Goal: Transaction & Acquisition: Download file/media

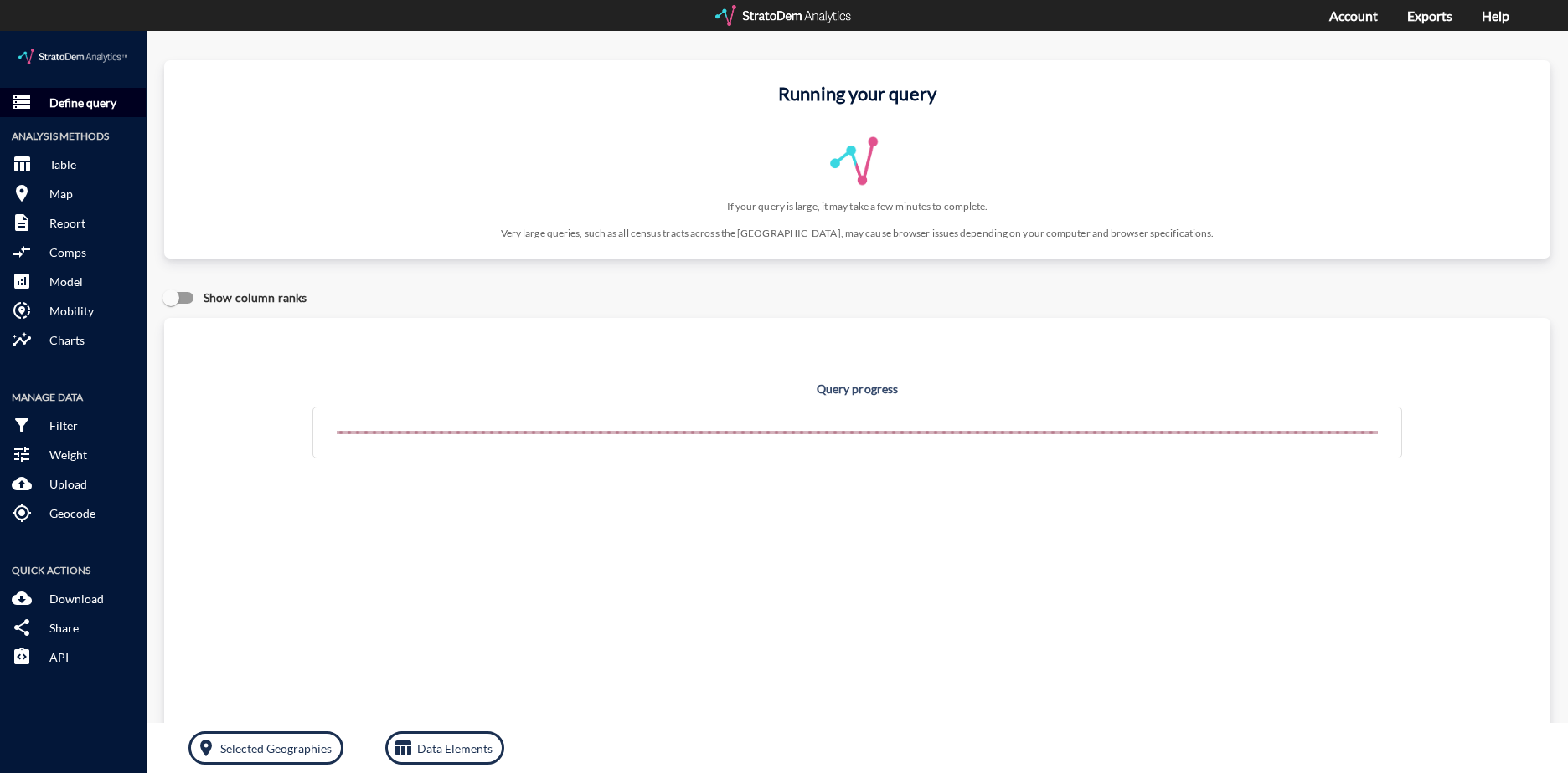
click button "storage Define query"
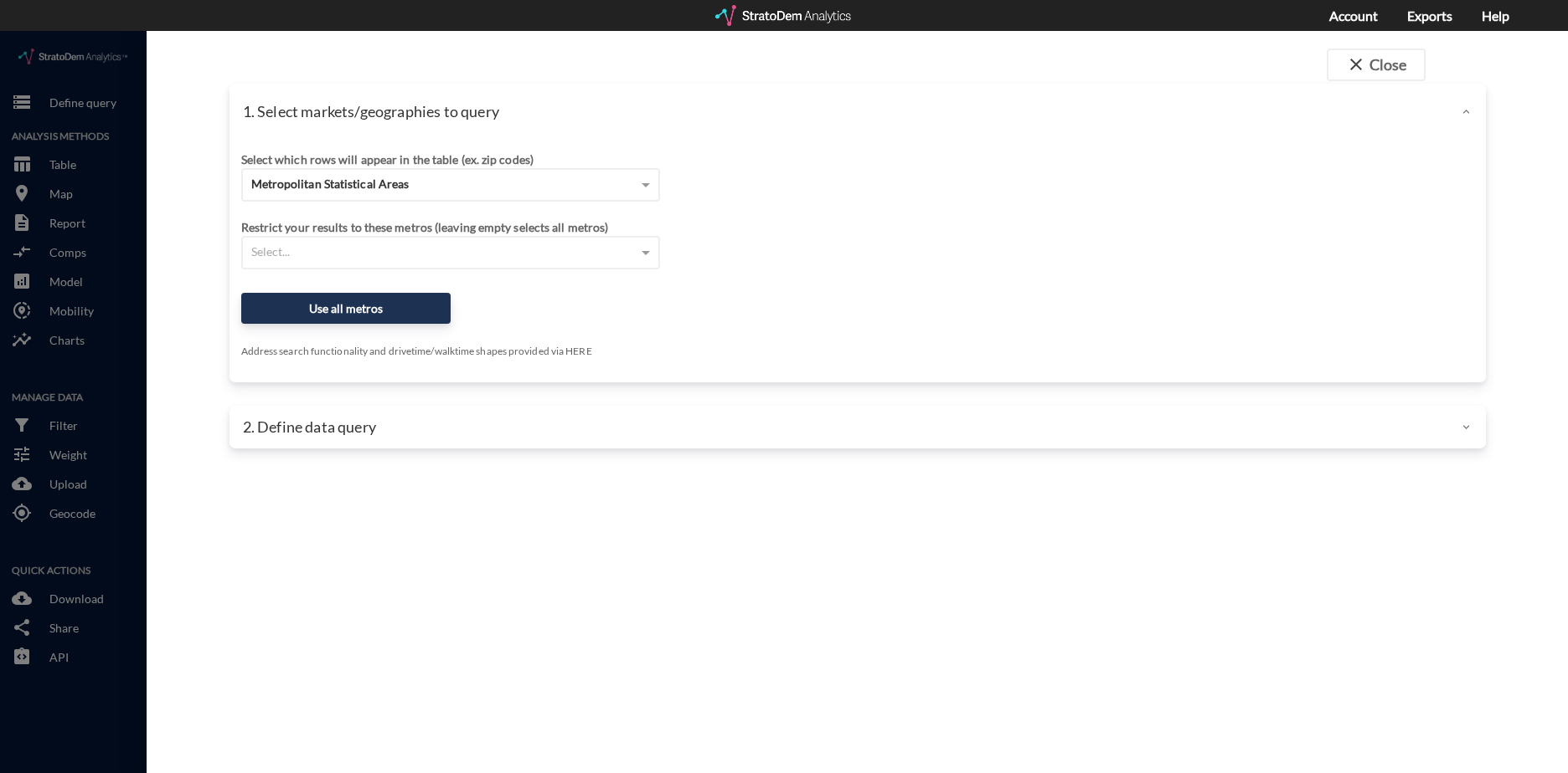
click div "Select which rows will appear in the table (ex. zip codes) Metropolitan Statist…"
click div "Metropolitan Statistical Areas"
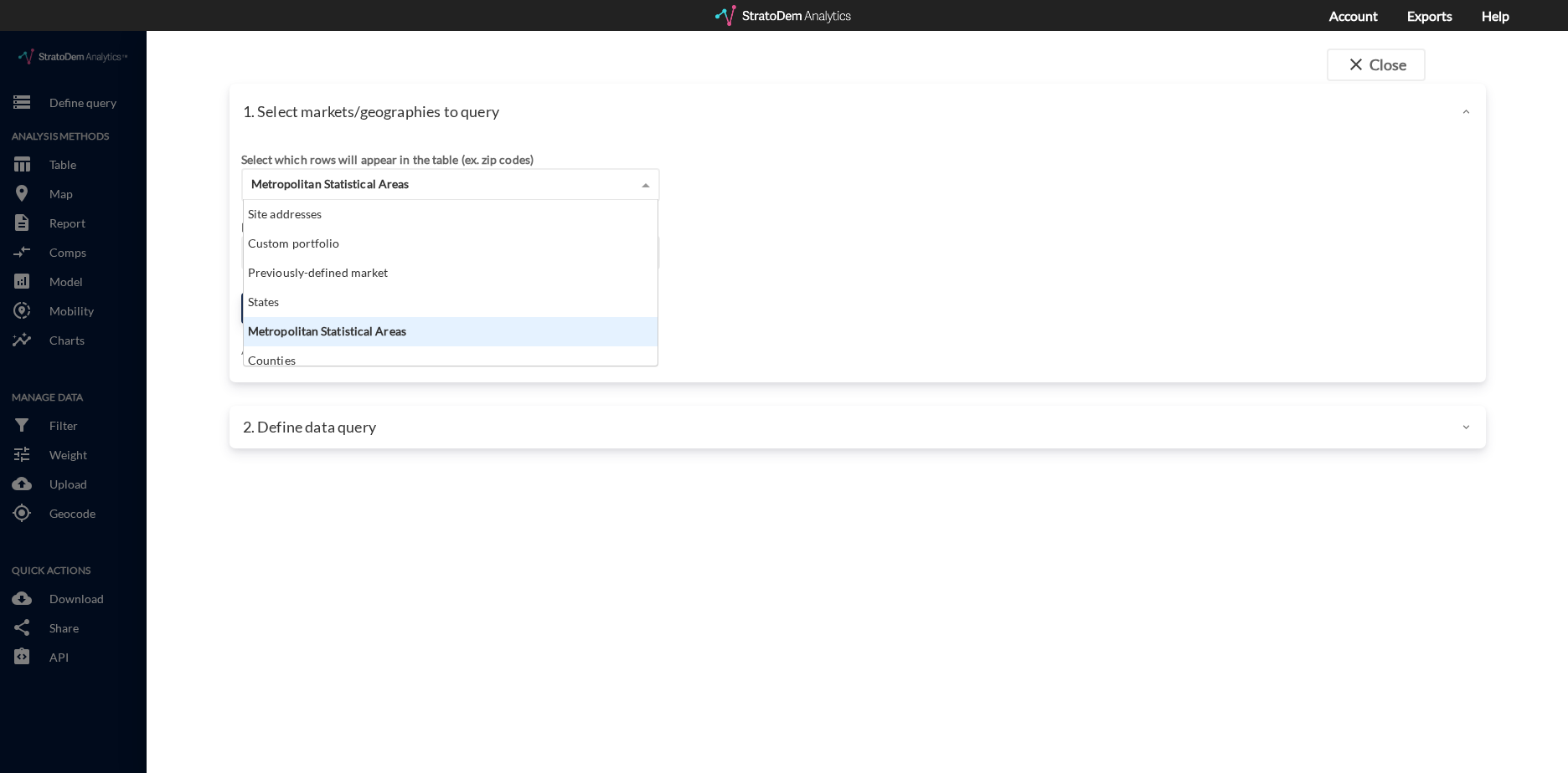
scroll to position [153, 404]
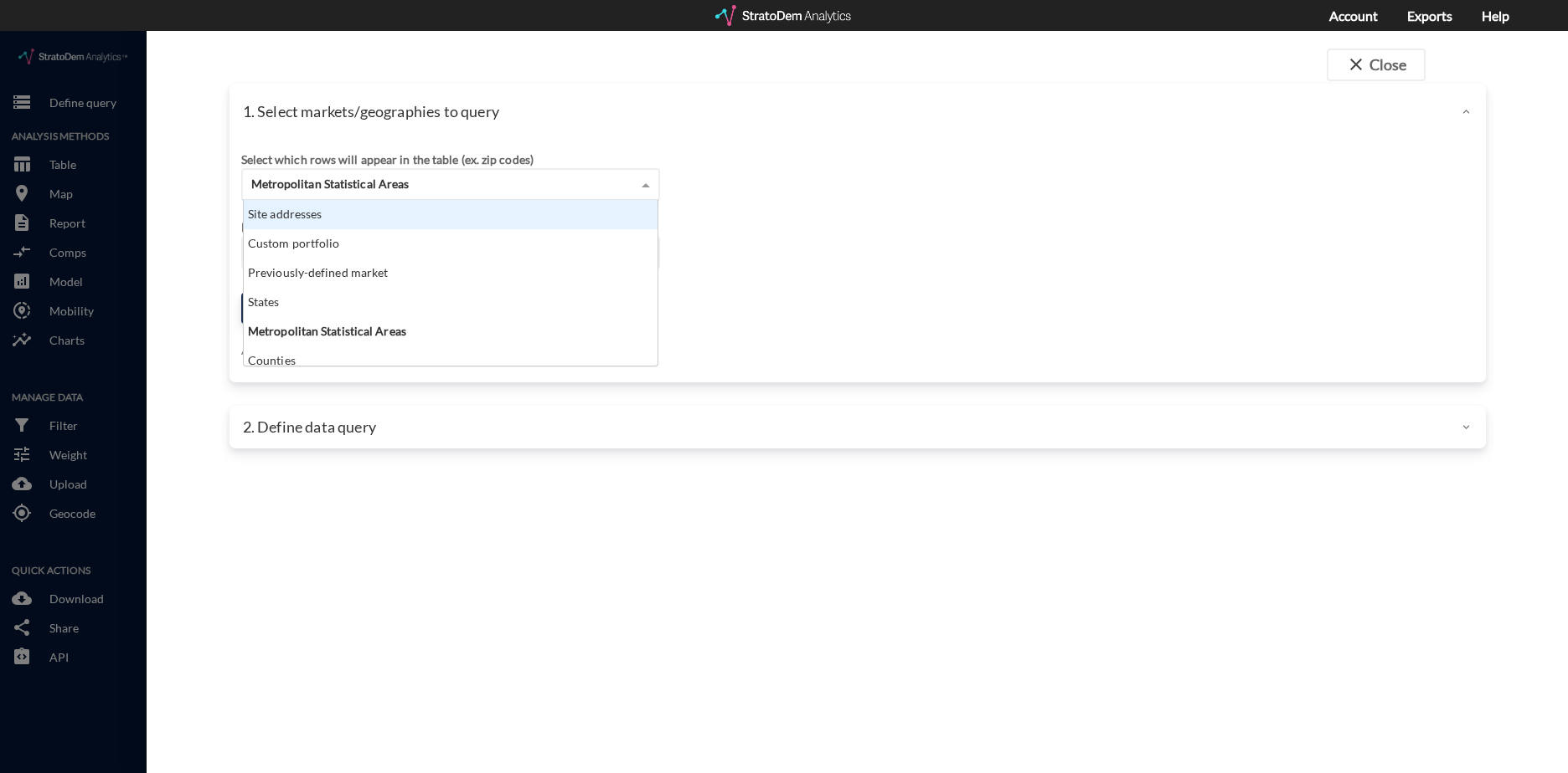
click div "Site addresses"
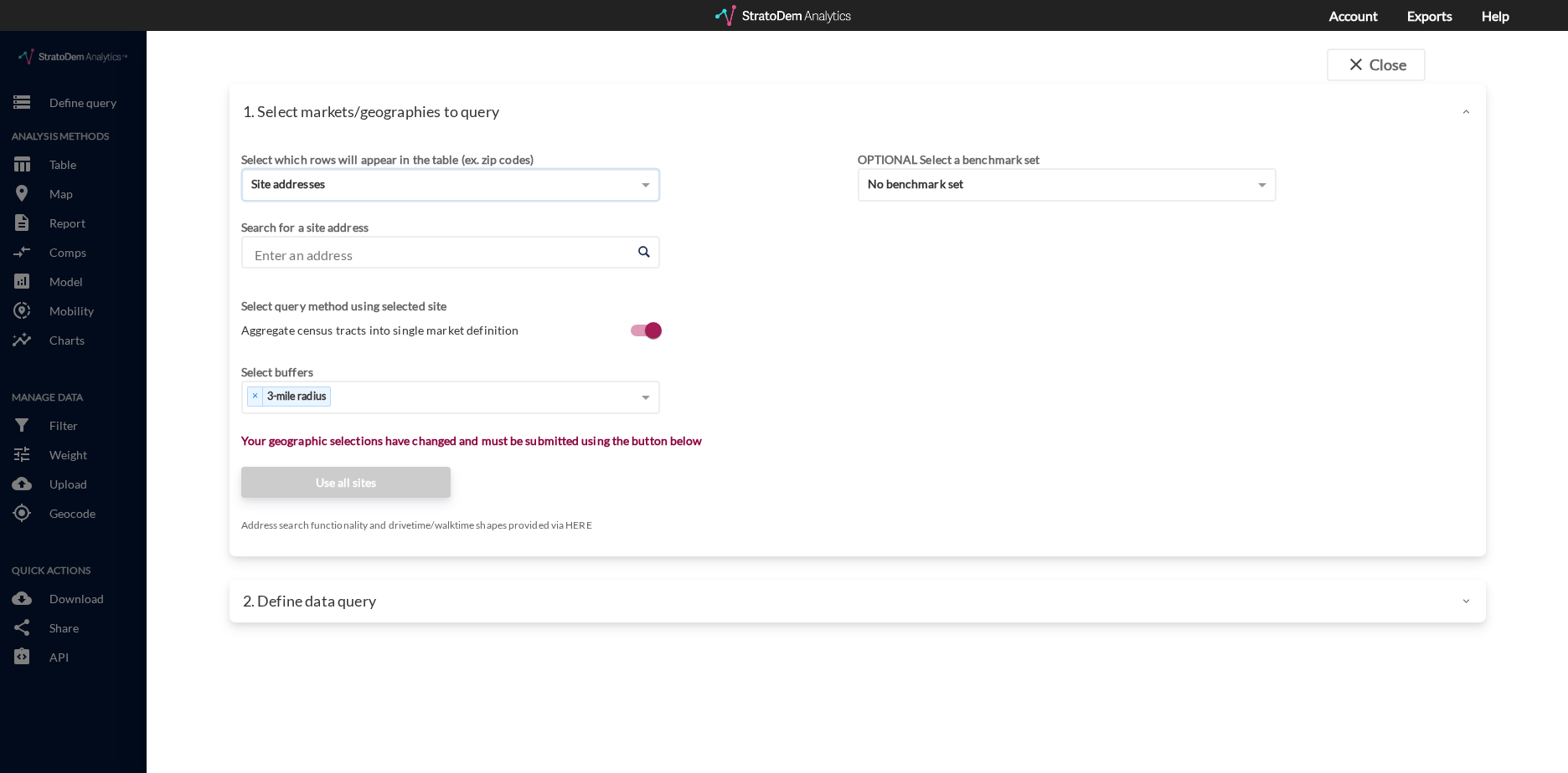
click input "Enter an address"
paste input "[STREET_ADDRESS]"
click li "[STREET_ADDRESS][US_STATE]"
type input "[STREET_ADDRESS][US_STATE]"
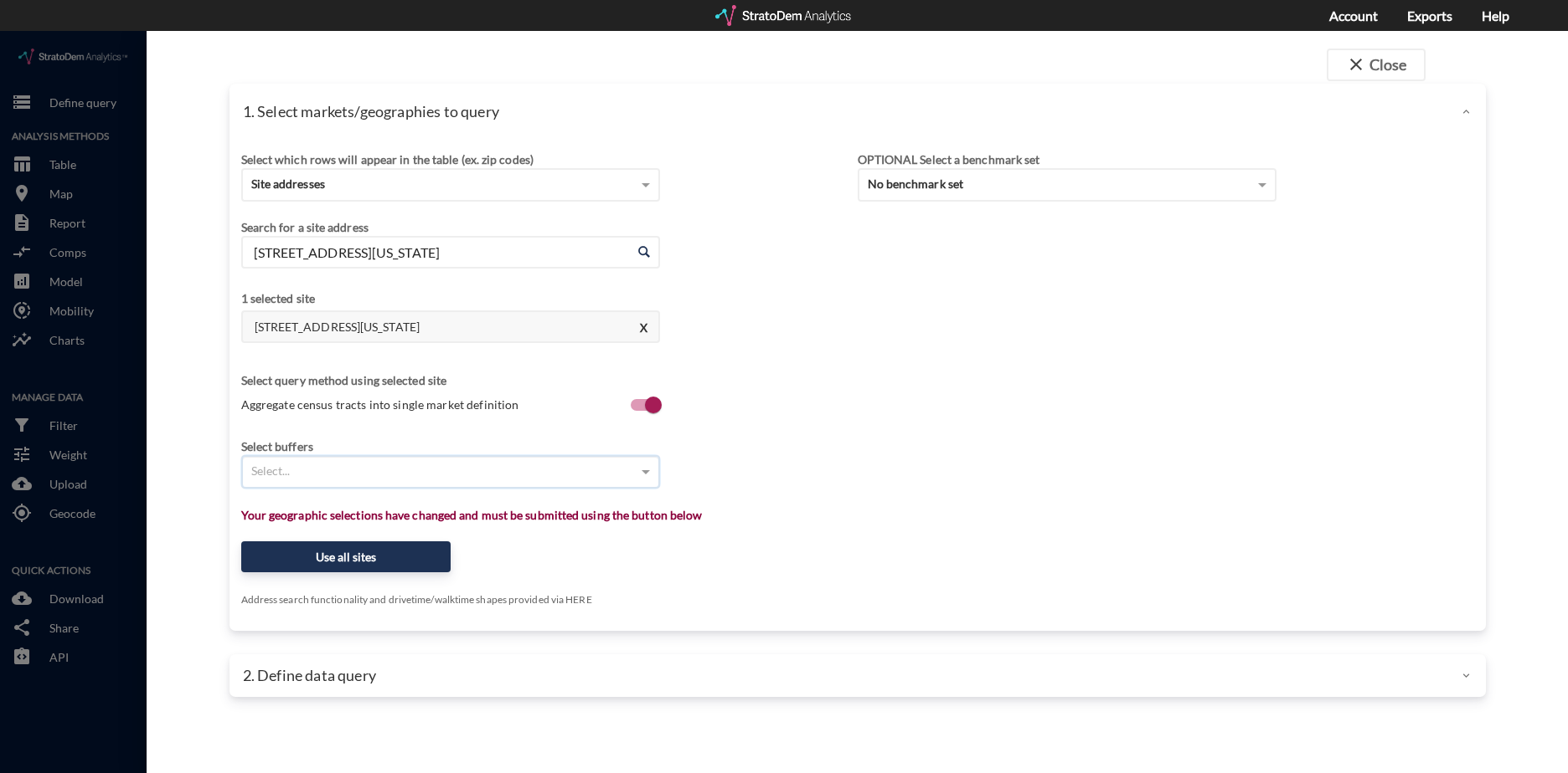
type input "9"
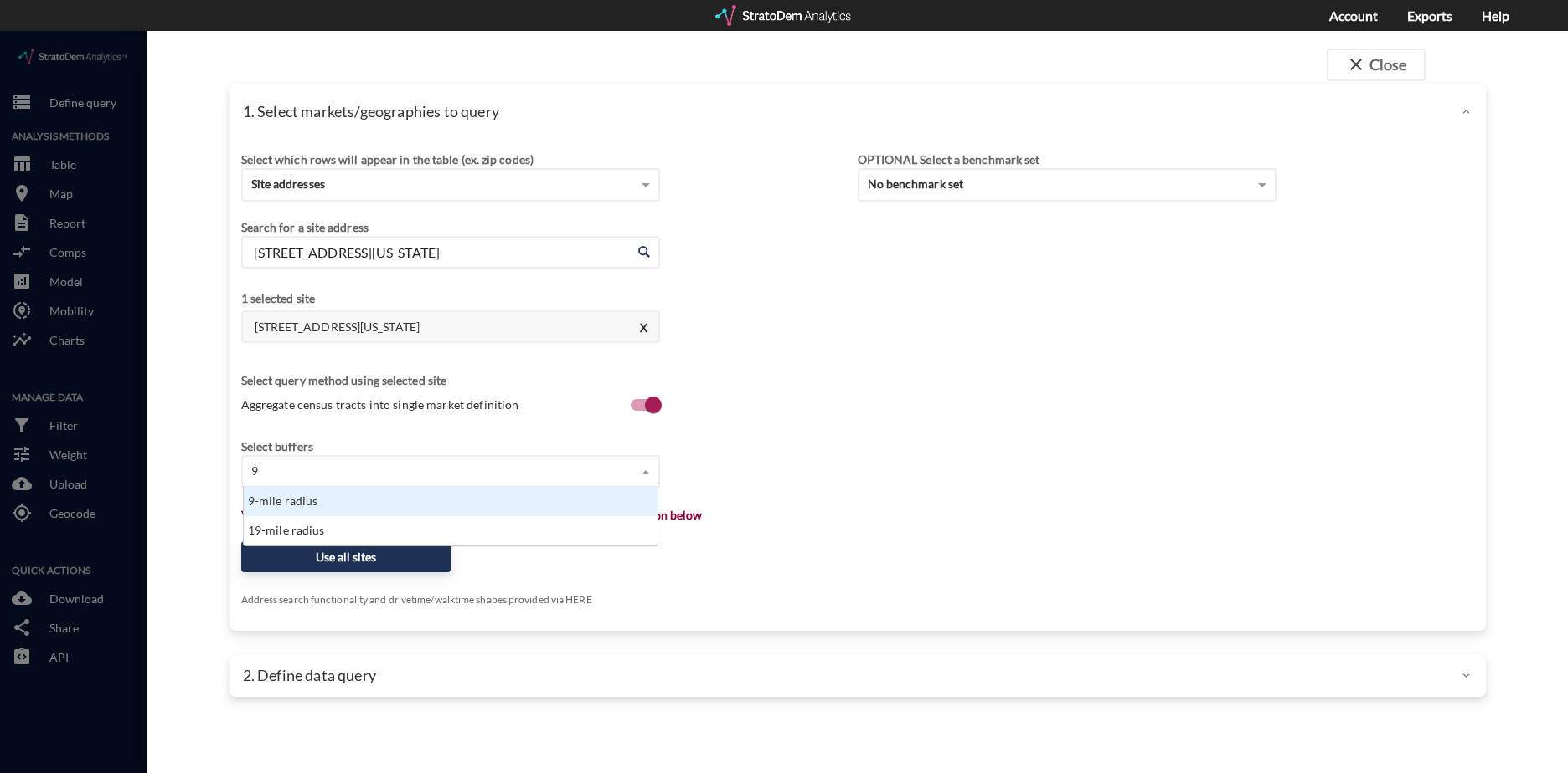
scroll to position [46, 404]
click div "9-mile radius"
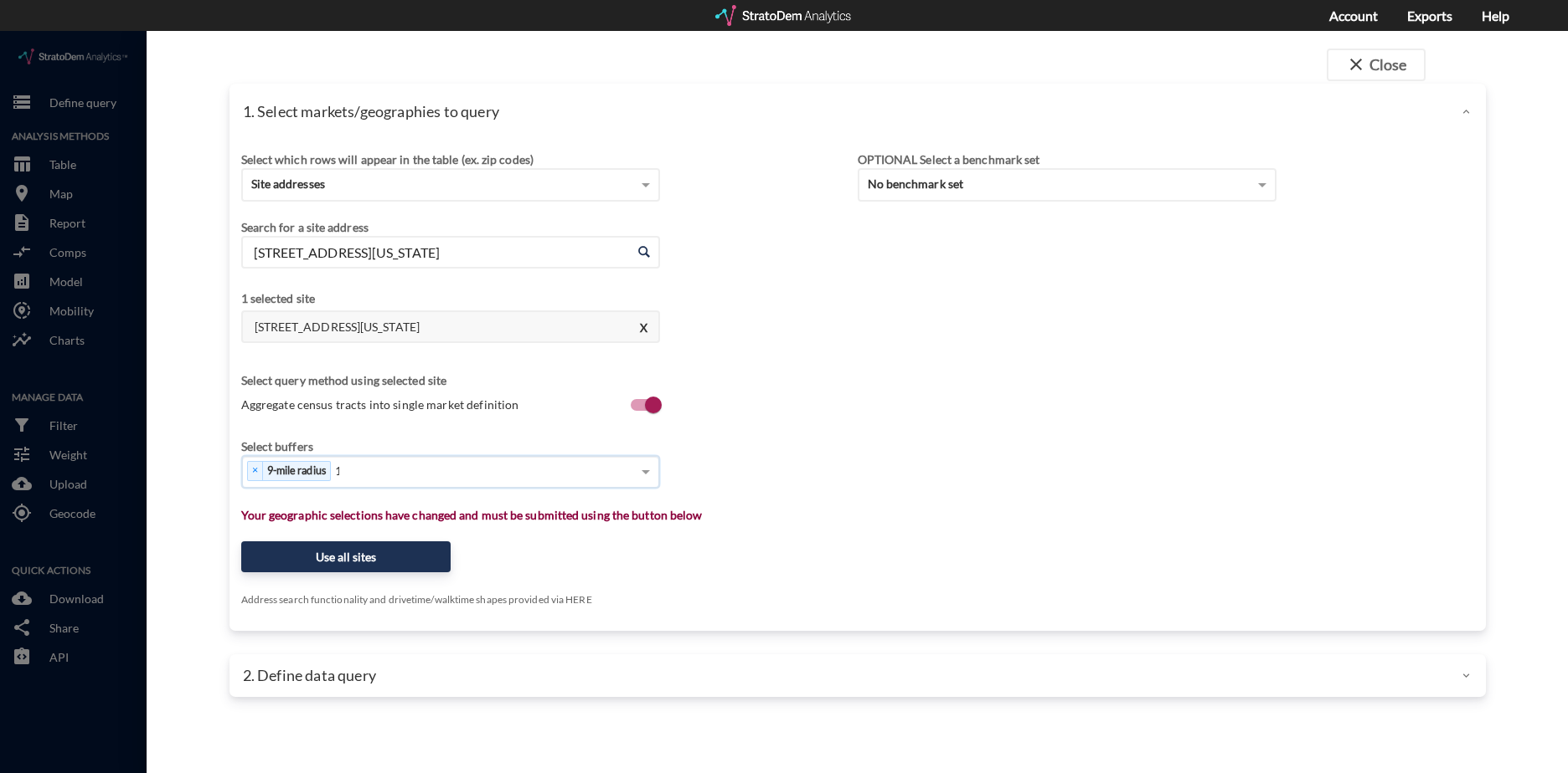
type input "11"
click div "11-mile radius"
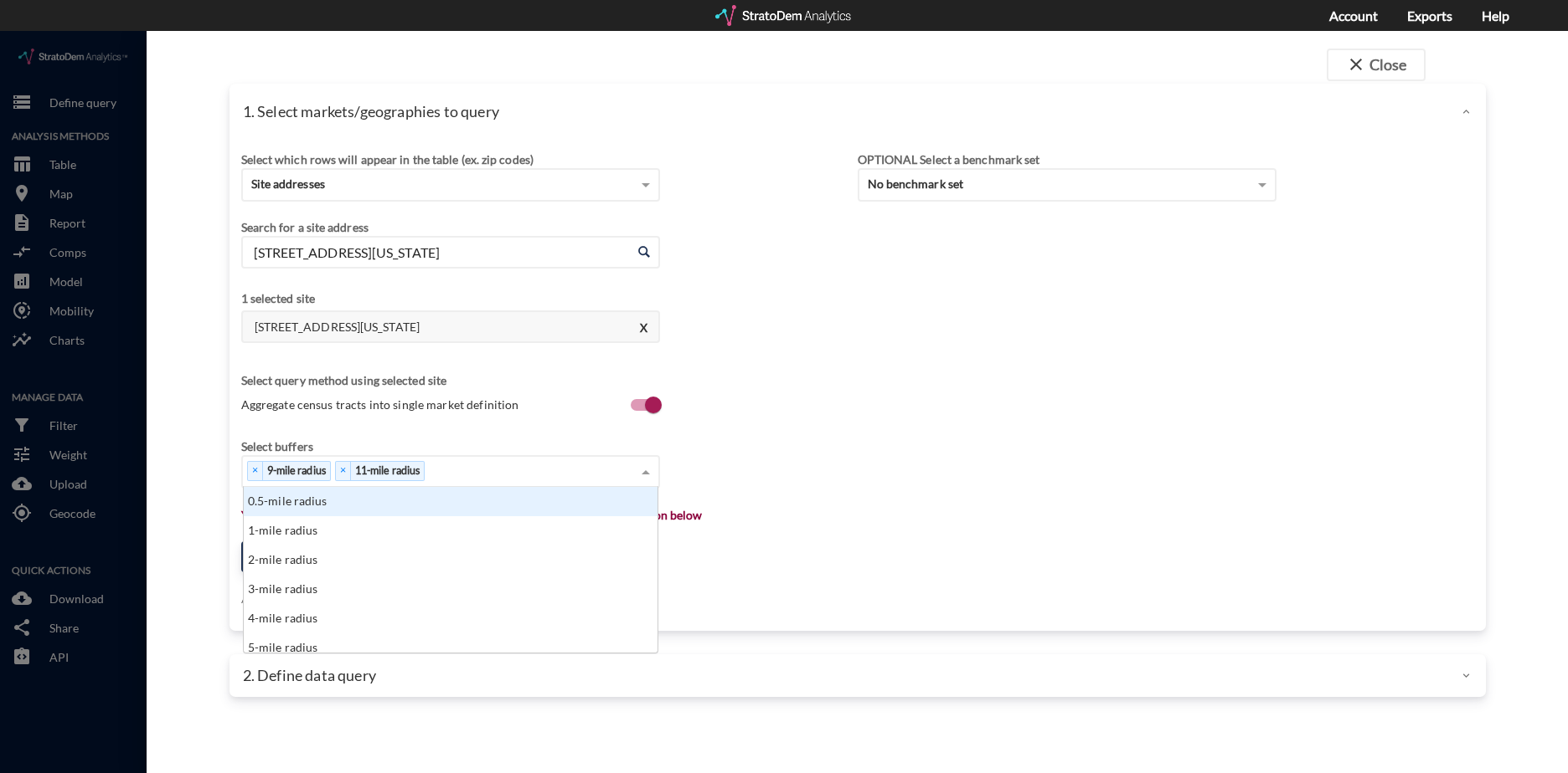
click div "× 9-mile radius × 11-mile radius"
type input "25"
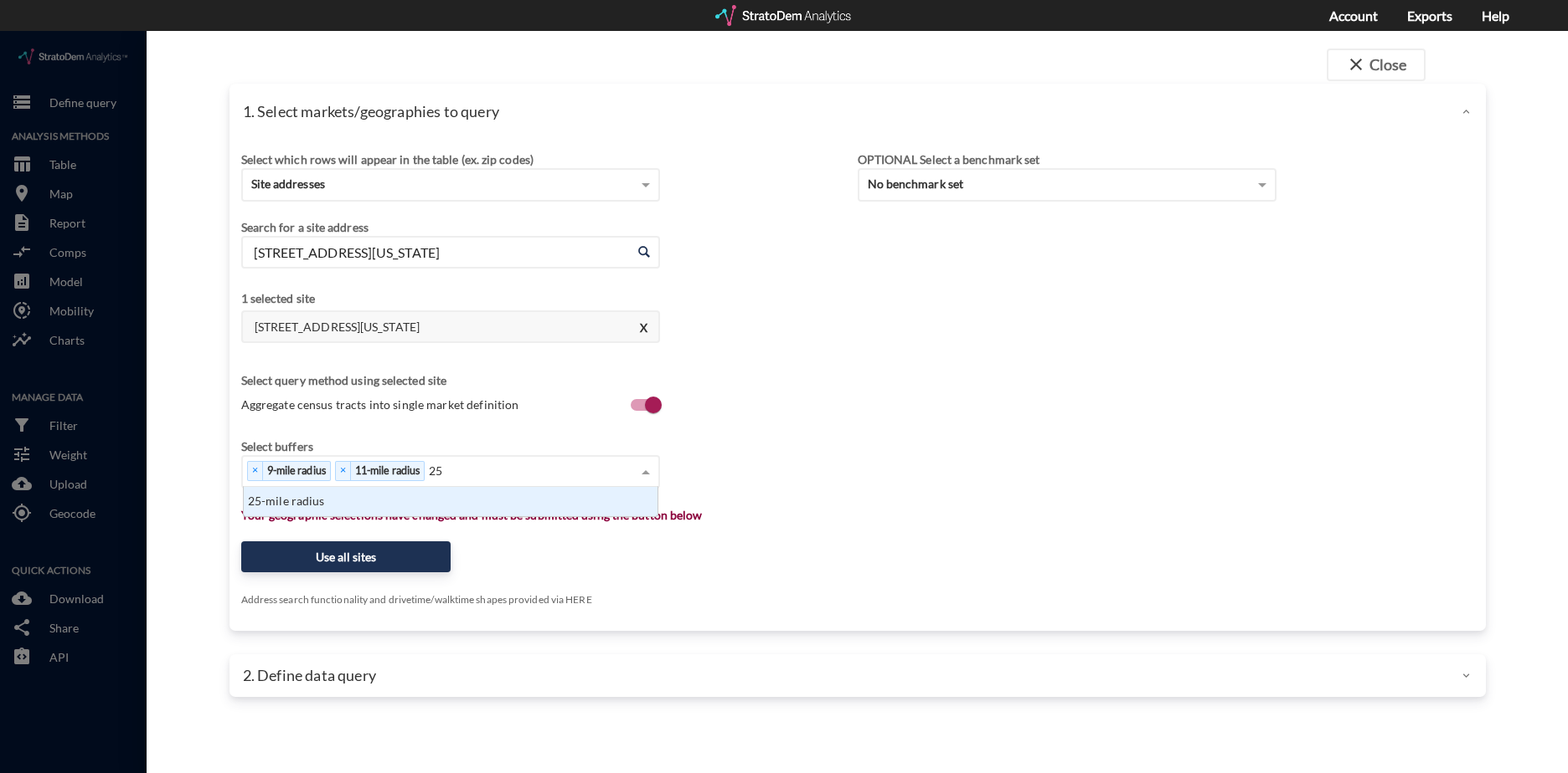
click div "25-mile radius"
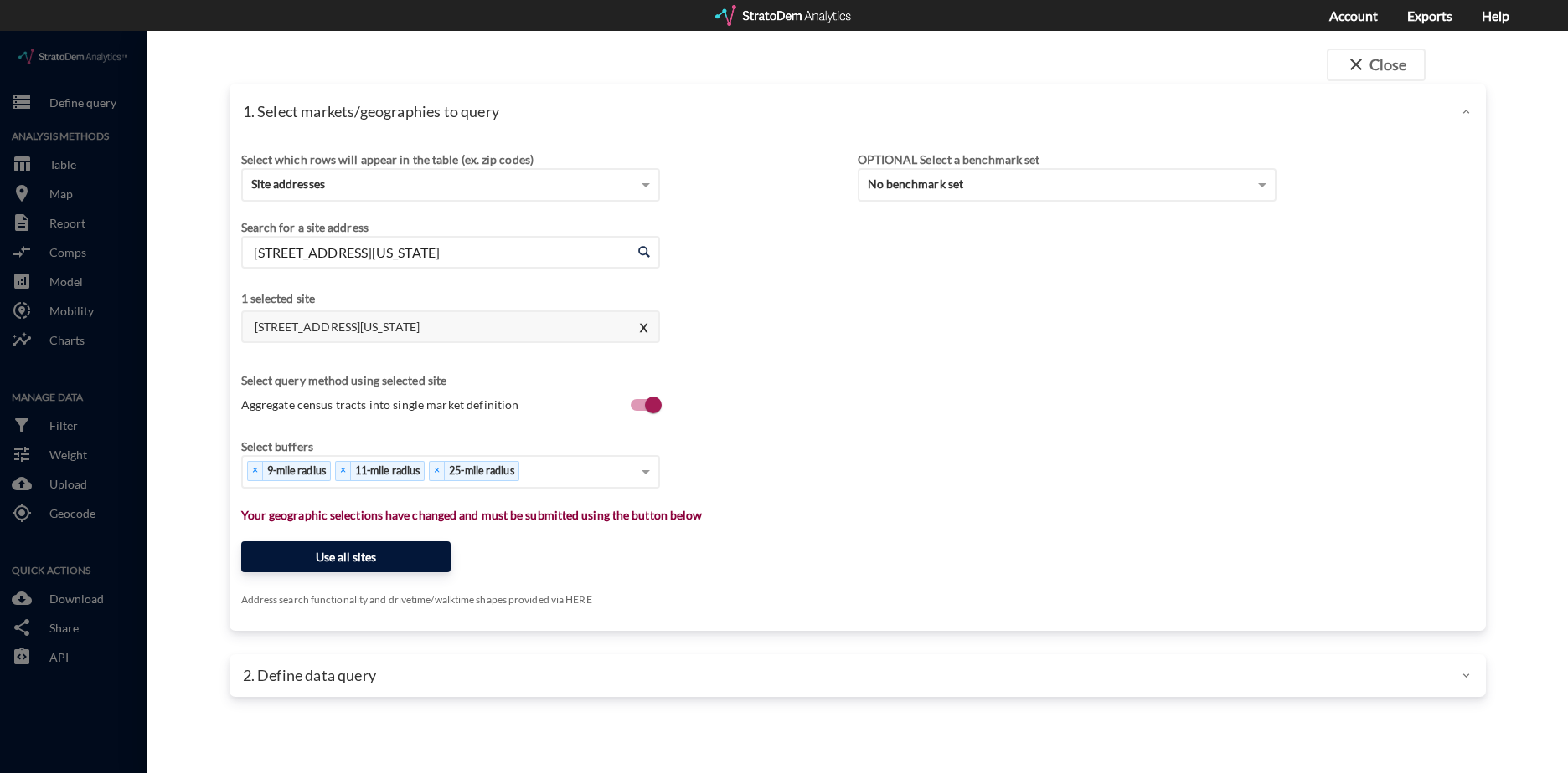
click button "Use all sites"
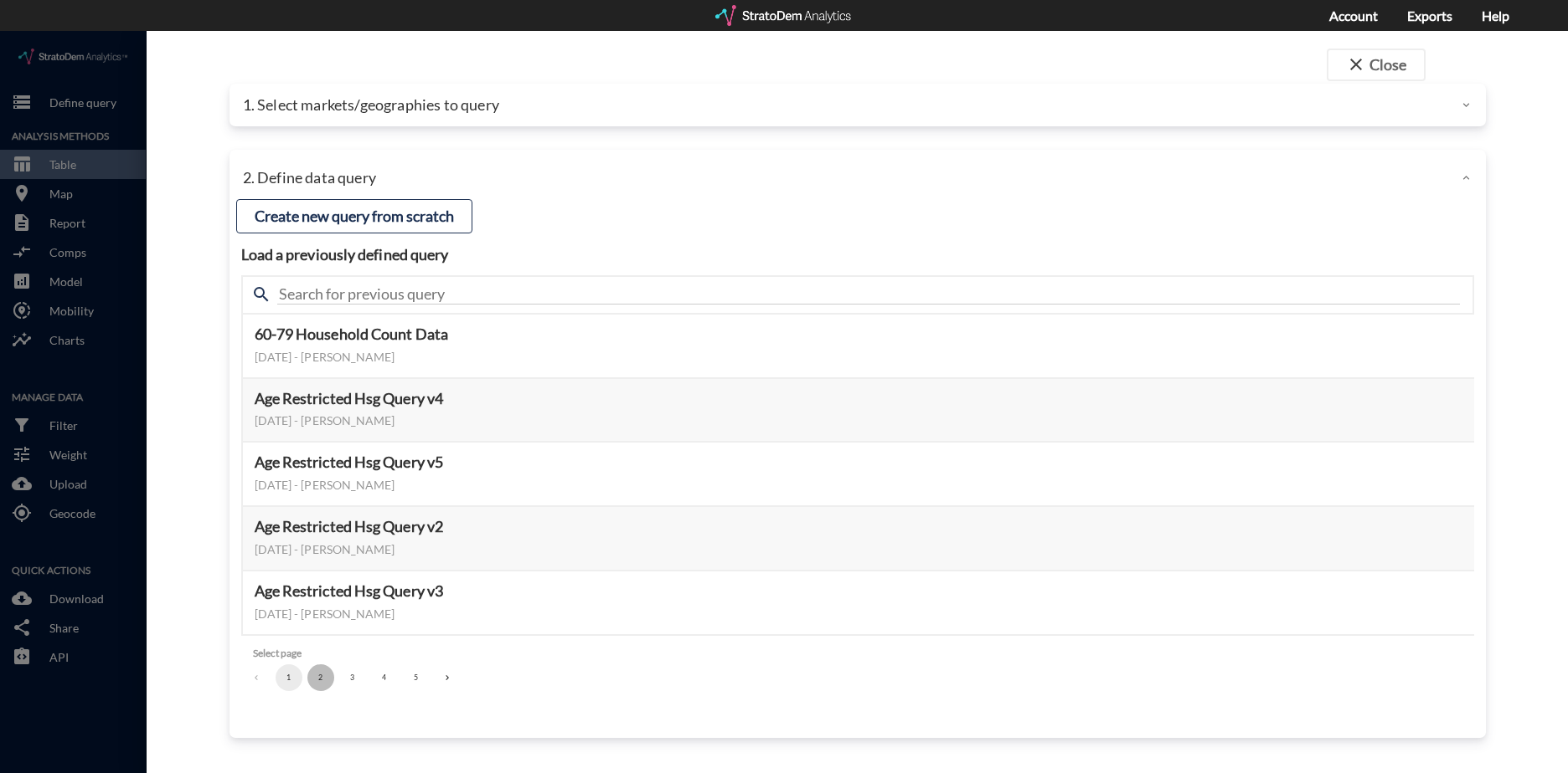
click button "2"
click button "3"
click button "Select this query"
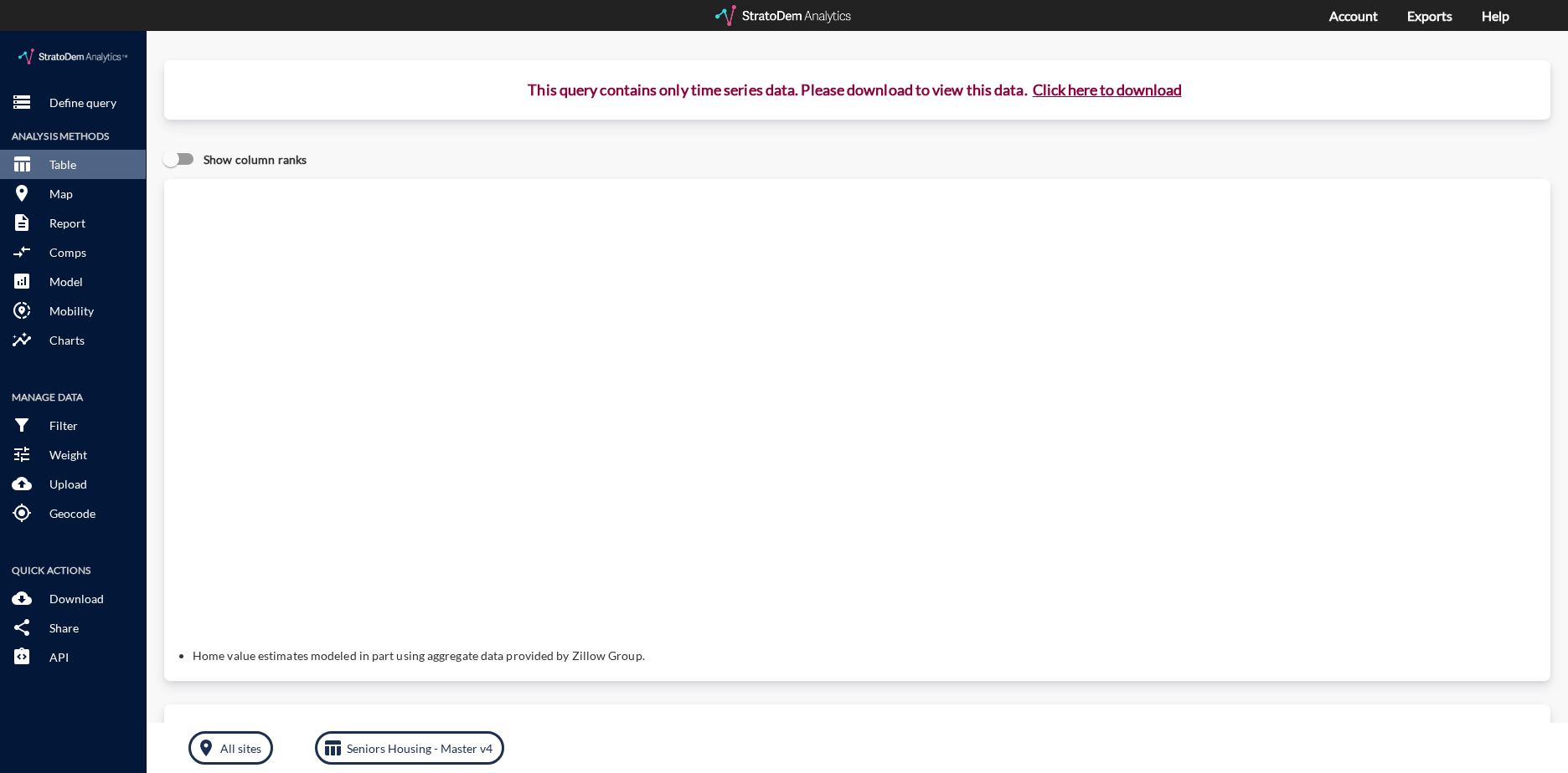
click button "Click here to download"
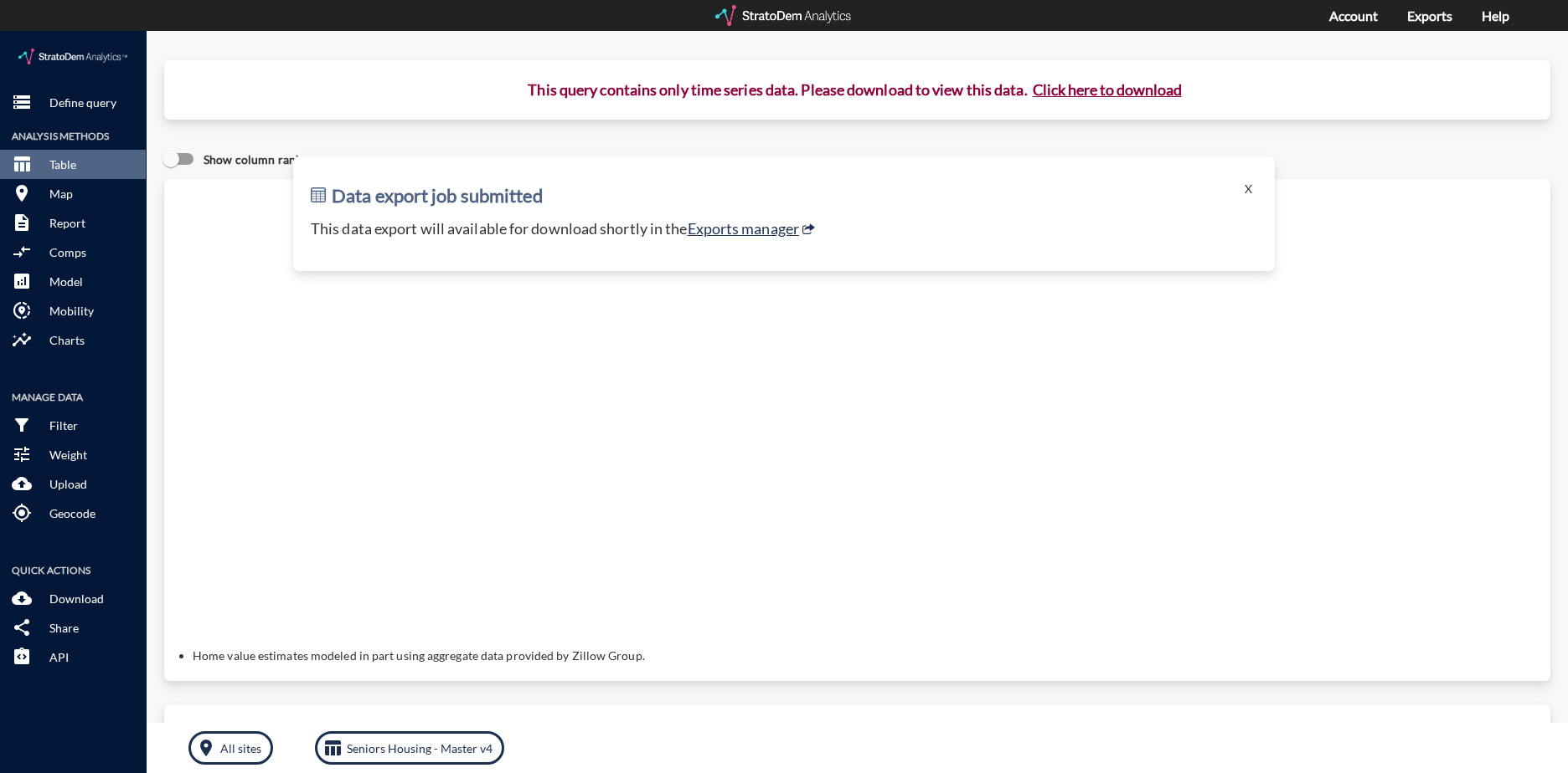
click div "Data export job submitted X This data export will available for download shortl…"
click link "Exports manager"
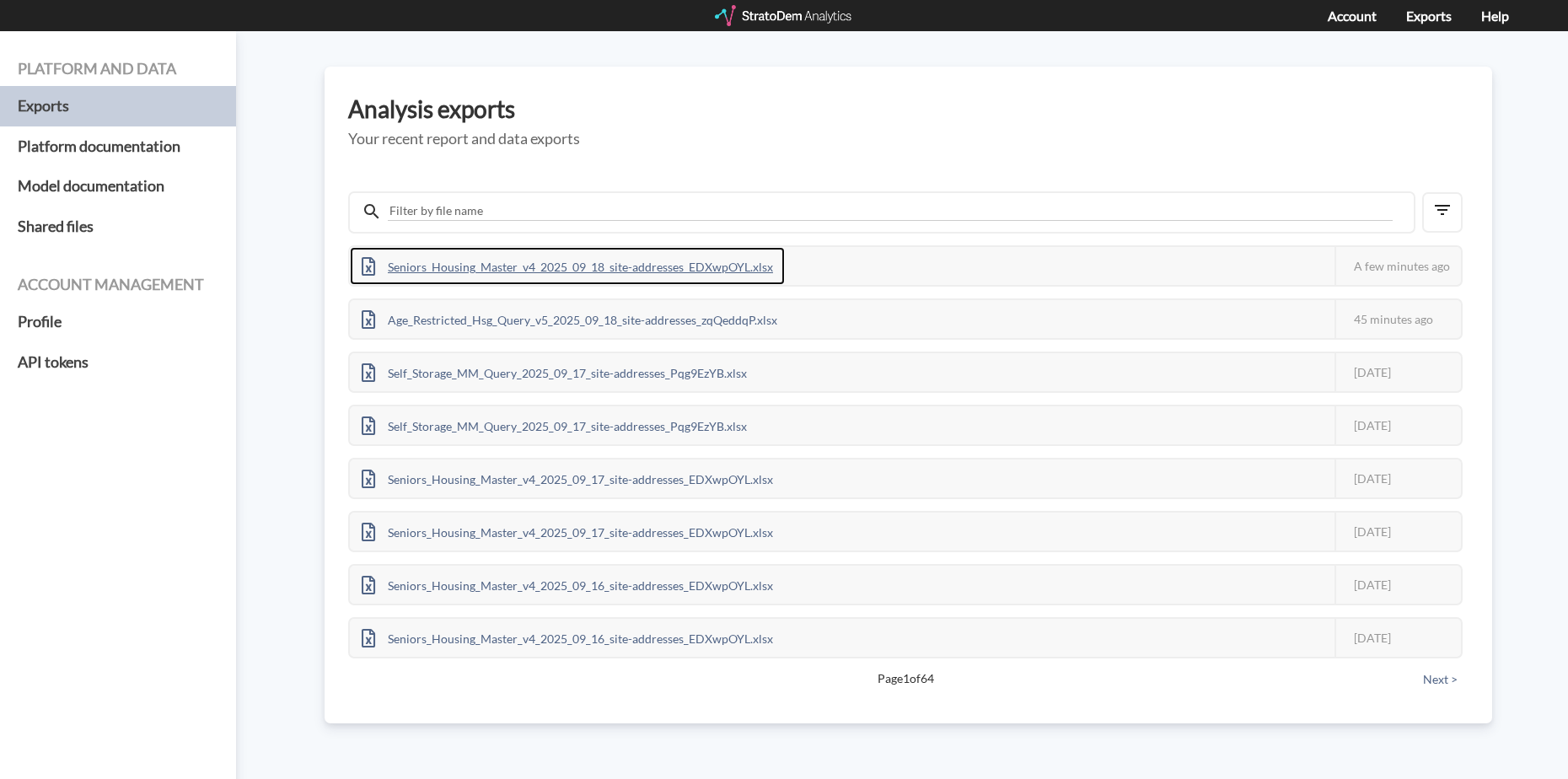
click at [680, 259] on div "Seniors_Housing_Master_v4_2025_09_18_site-addresses_EDXwpOYL.xlsx" at bounding box center [567, 265] width 435 height 38
